Goal: Transaction & Acquisition: Purchase product/service

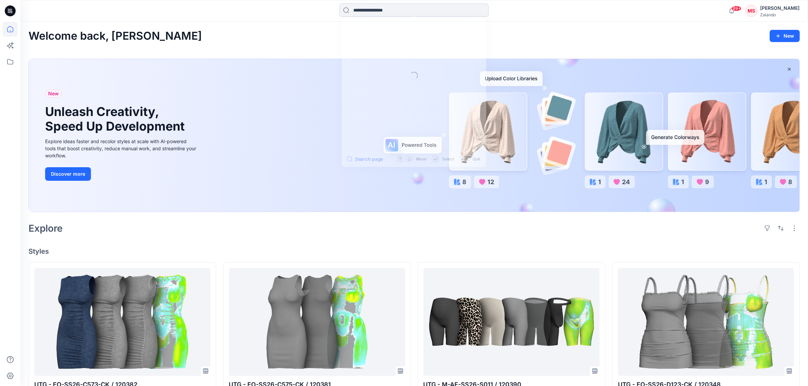
click at [398, 12] on input at bounding box center [413, 10] width 149 height 14
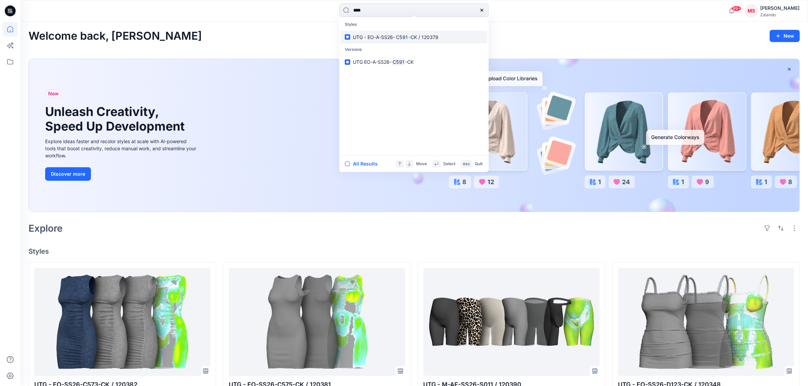
type input "****"
click at [382, 36] on span "UTG - EO-A-SS26-" at bounding box center [374, 37] width 42 height 6
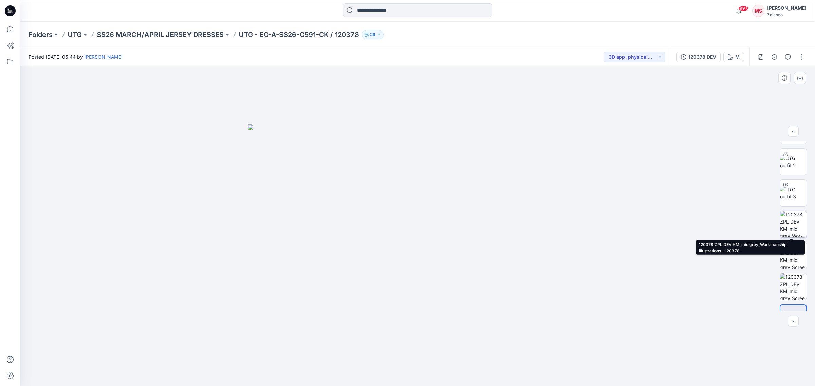
scroll to position [44, 0]
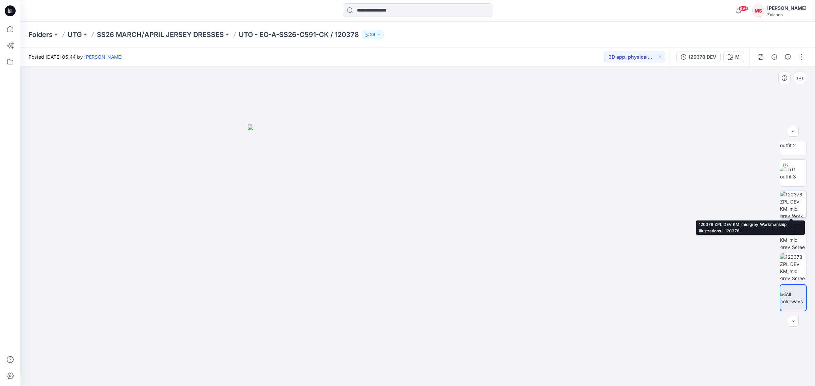
click at [793, 210] on img at bounding box center [793, 204] width 26 height 26
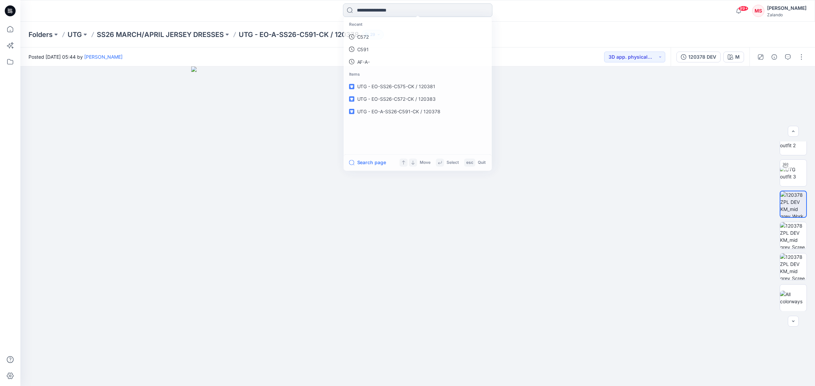
click at [375, 11] on input at bounding box center [417, 10] width 149 height 14
type input "*****"
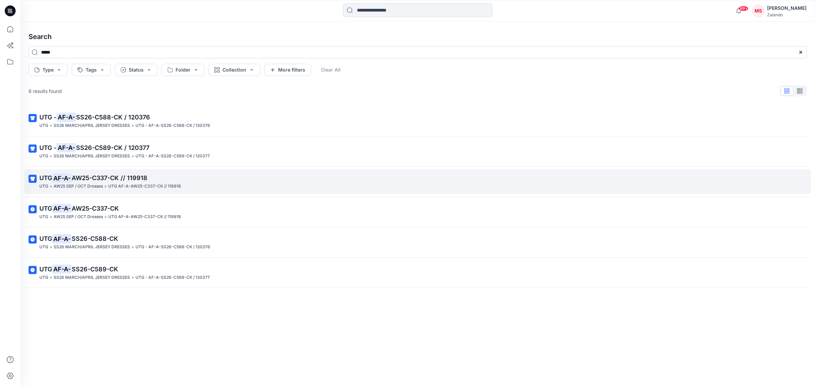
click at [107, 183] on p ">" at bounding box center [105, 186] width 3 height 7
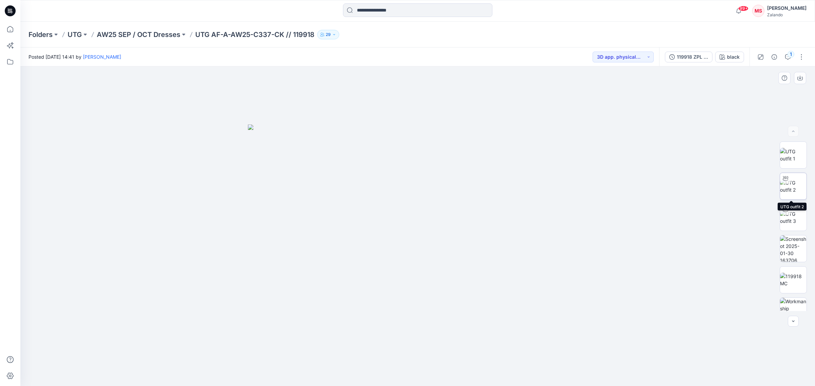
click at [787, 182] on div at bounding box center [785, 178] width 11 height 11
click at [792, 268] on img at bounding box center [793, 267] width 26 height 26
click at [795, 194] on img at bounding box center [793, 186] width 26 height 14
